Goal: Task Accomplishment & Management: Use online tool/utility

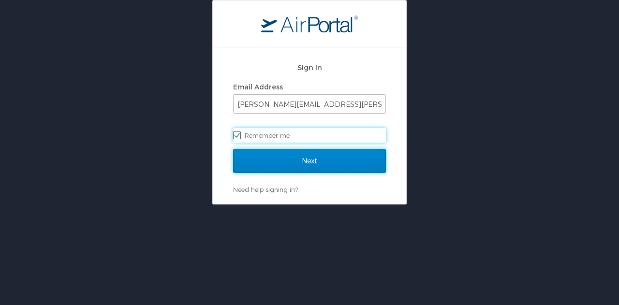
click at [279, 159] on input "Next" at bounding box center [309, 161] width 153 height 24
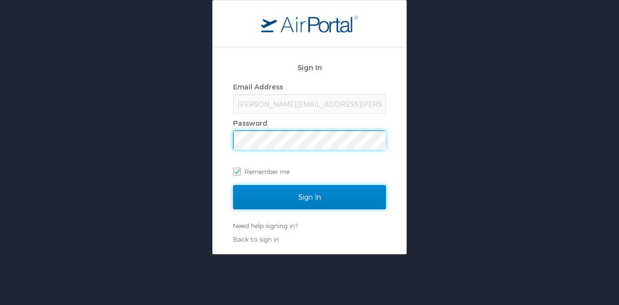
click at [292, 201] on input "Sign In" at bounding box center [309, 197] width 153 height 24
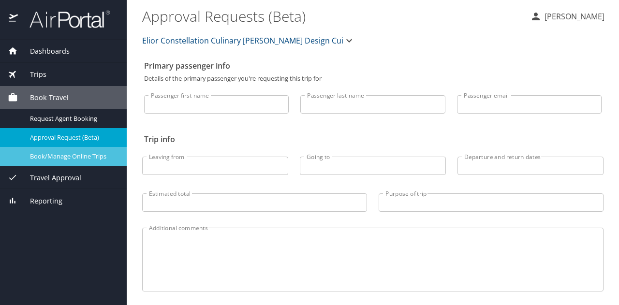
click at [78, 153] on span "Book/Manage Online Trips" at bounding box center [72, 156] width 85 height 9
